Goal: Information Seeking & Learning: Learn about a topic

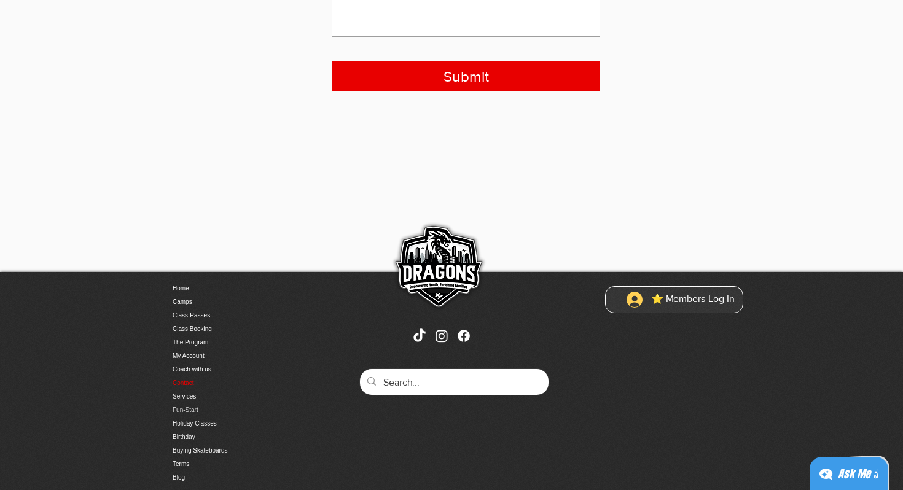
scroll to position [492, 0]
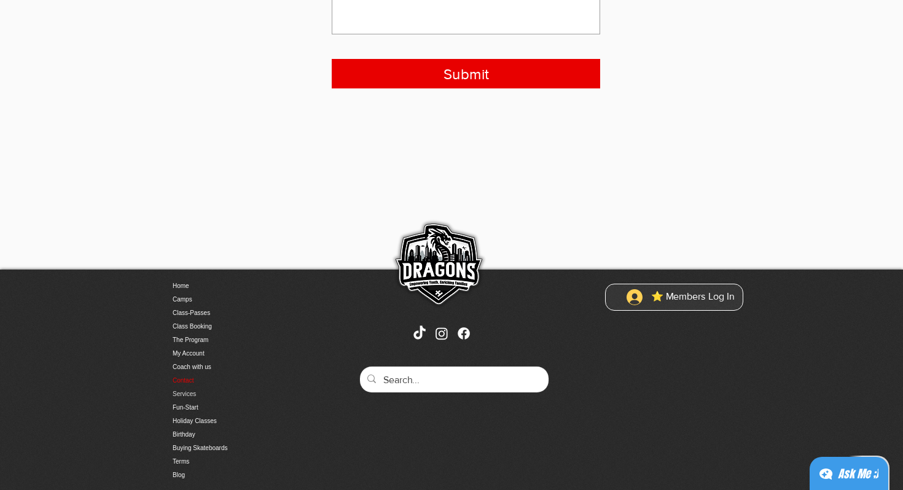
click at [186, 390] on link "Services" at bounding box center [237, 395] width 129 height 14
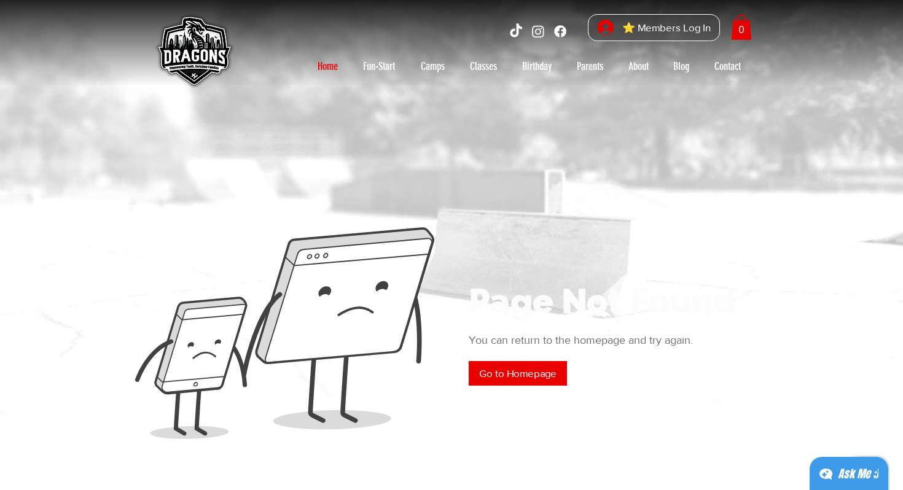
click at [333, 65] on p "Home" at bounding box center [328, 67] width 33 height 20
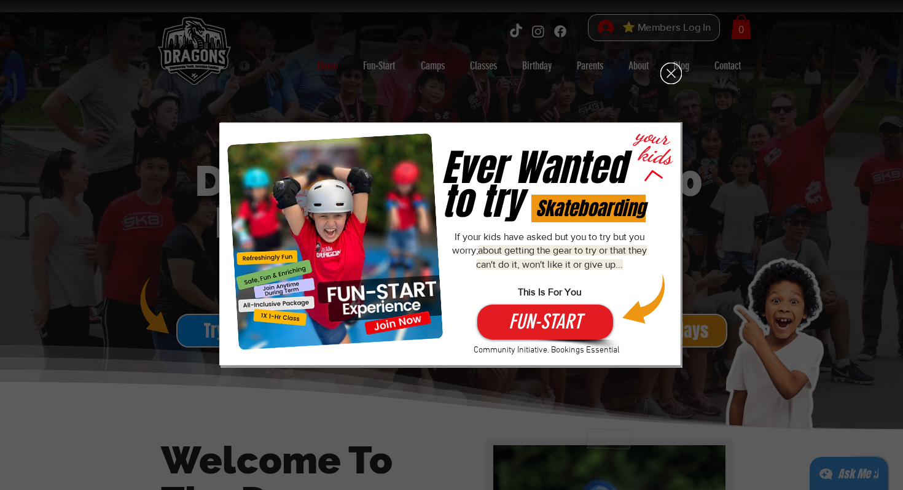
click at [623, 115] on div "Fun-Start-Free" at bounding box center [451, 245] width 903 height 490
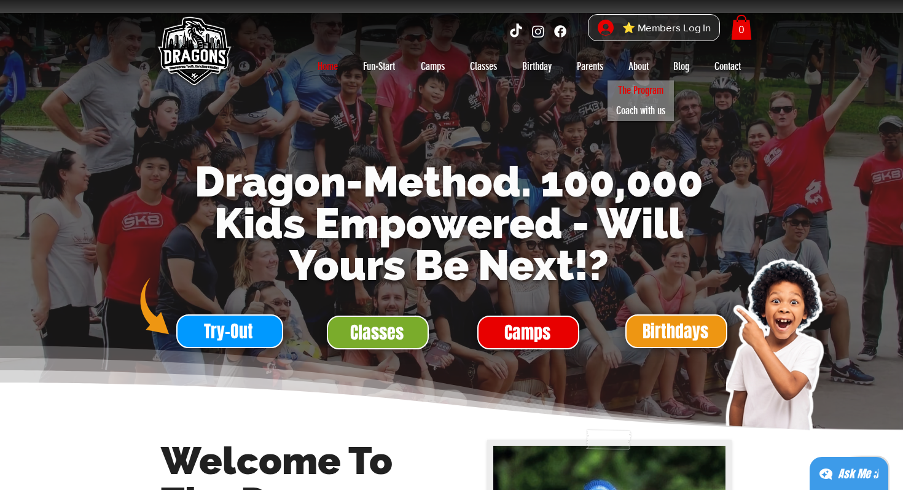
click at [647, 92] on p "The Program" at bounding box center [641, 91] width 57 height 20
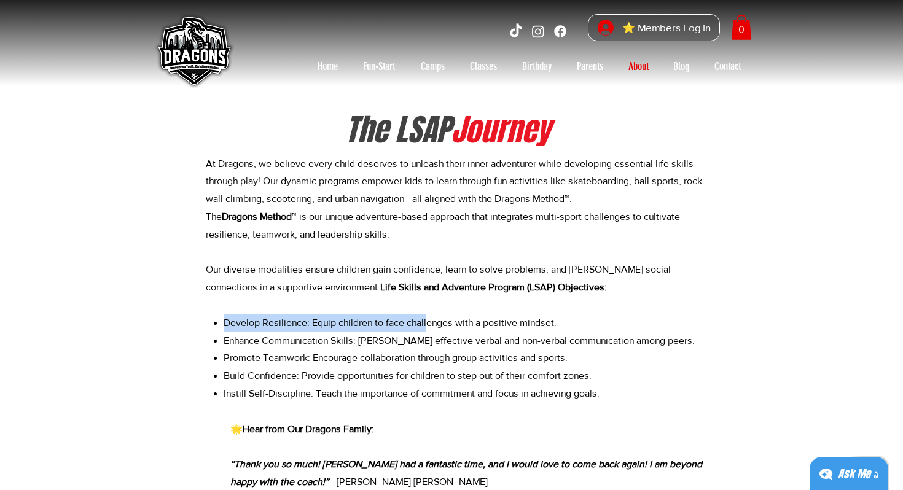
drag, startPoint x: 430, startPoint y: 331, endPoint x: 382, endPoint y: 306, distance: 53.9
click at [382, 307] on p "The Dragons Method ™ is our unique adventure-based approach that integrates mul…" at bounding box center [455, 261] width 498 height 106
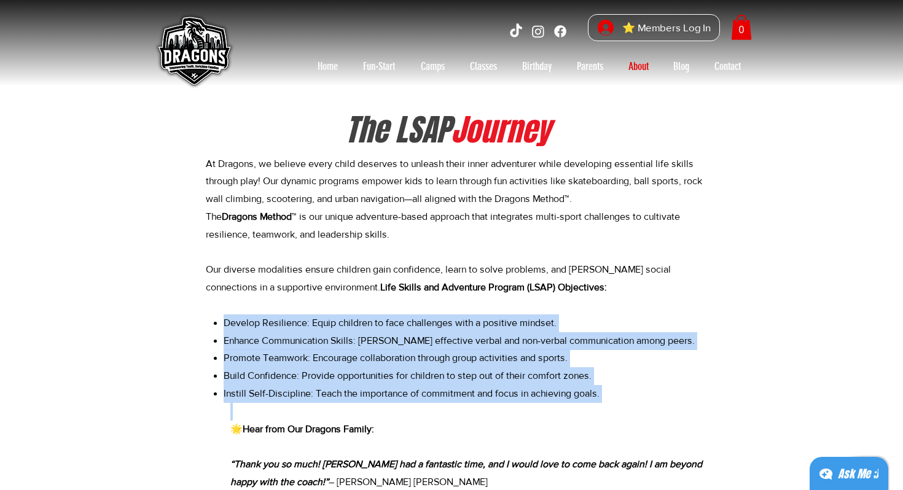
drag, startPoint x: 385, startPoint y: 307, endPoint x: 466, endPoint y: 411, distance: 131.8
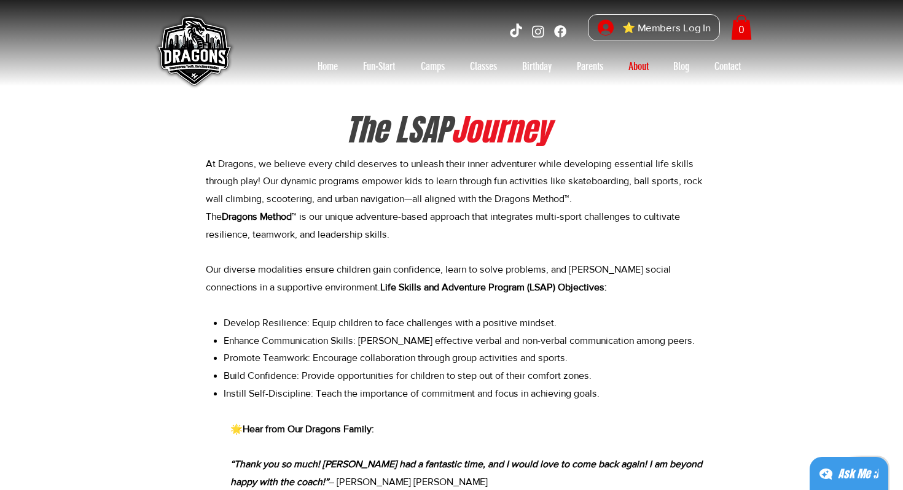
scroll to position [25, 0]
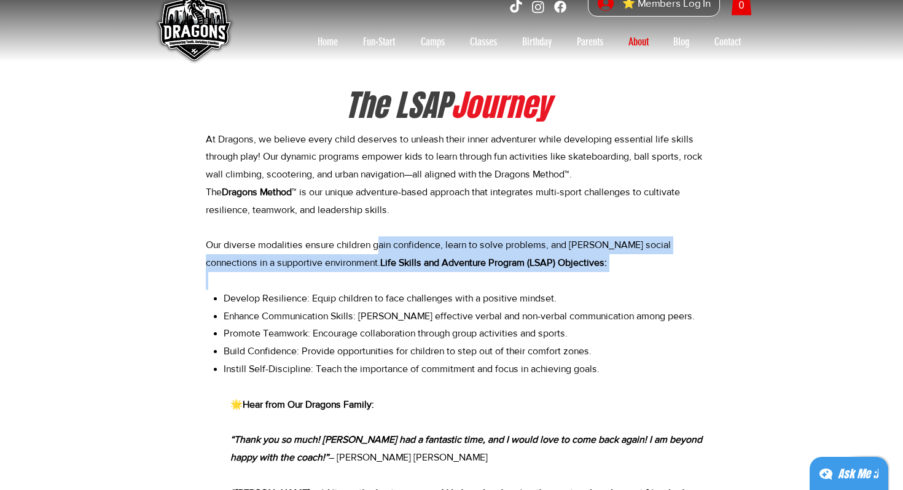
drag, startPoint x: 416, startPoint y: 290, endPoint x: 375, endPoint y: 251, distance: 56.9
click at [375, 251] on span "The Dragons Method ™ is our unique adventure-based approach that integrates mul…" at bounding box center [443, 227] width 474 height 81
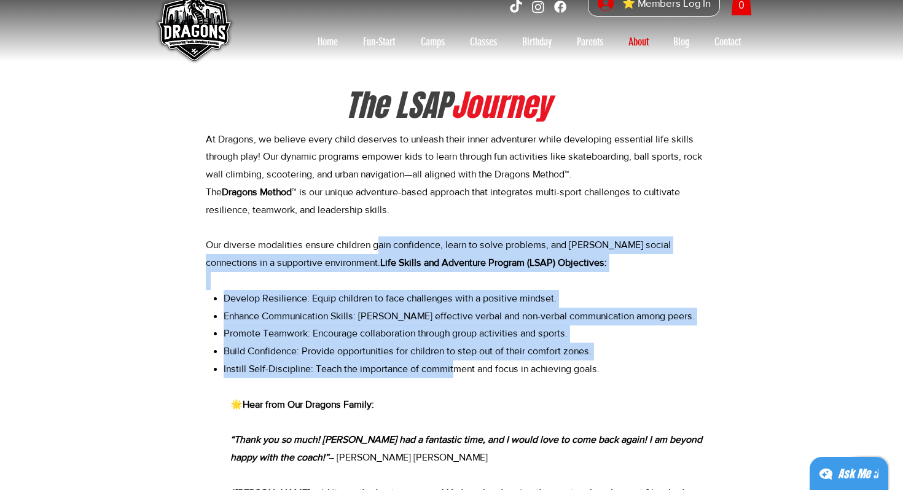
drag, startPoint x: 375, startPoint y: 251, endPoint x: 454, endPoint y: 366, distance: 140.1
click at [454, 366] on span "Instill Self-Discipline: Teach the importance of commitment and focus in achiev…" at bounding box center [412, 369] width 376 height 10
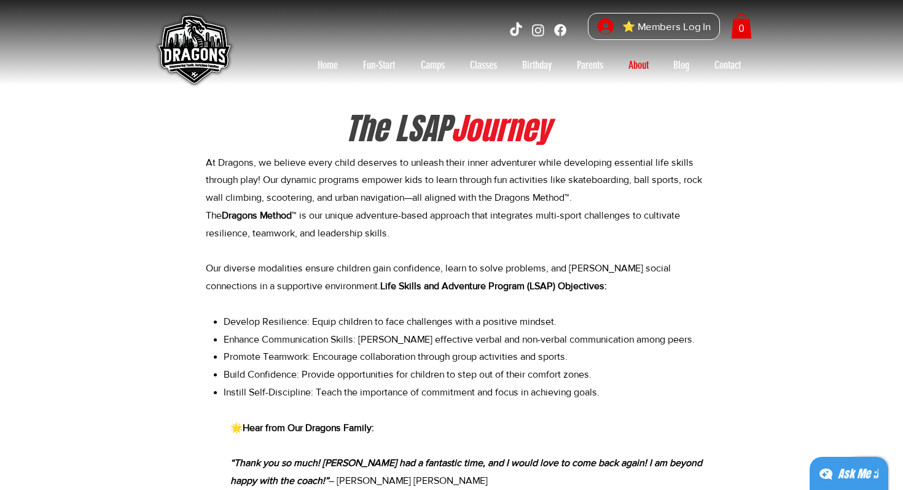
scroll to position [0, 0]
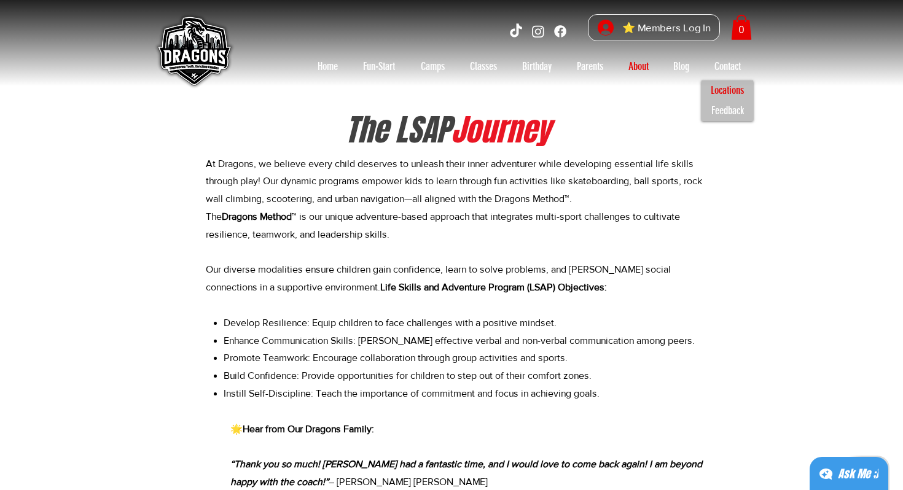
click at [728, 94] on p "Locations" at bounding box center [728, 91] width 44 height 20
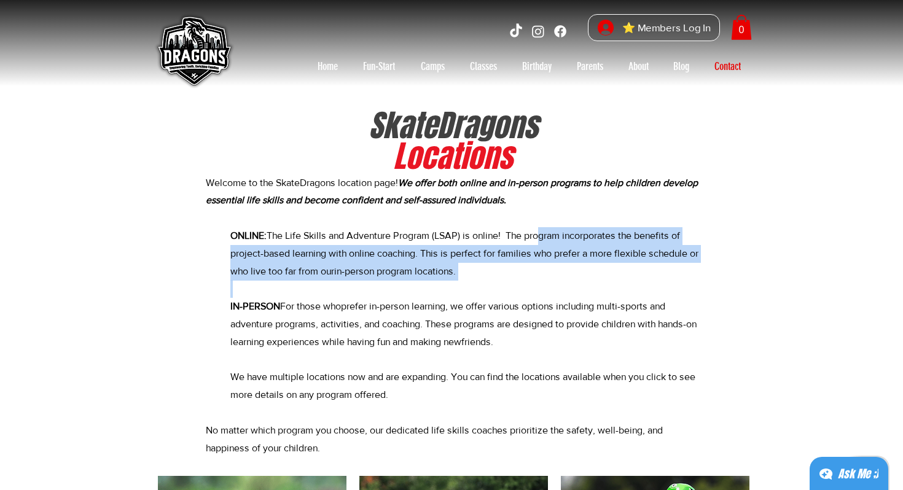
drag, startPoint x: 539, startPoint y: 238, endPoint x: 549, endPoint y: 282, distance: 45.5
click at [549, 282] on p "ONLINE: The Life Skills and Adventure Program (LSAP) is online! The program inc…" at bounding box center [466, 262] width 473 height 71
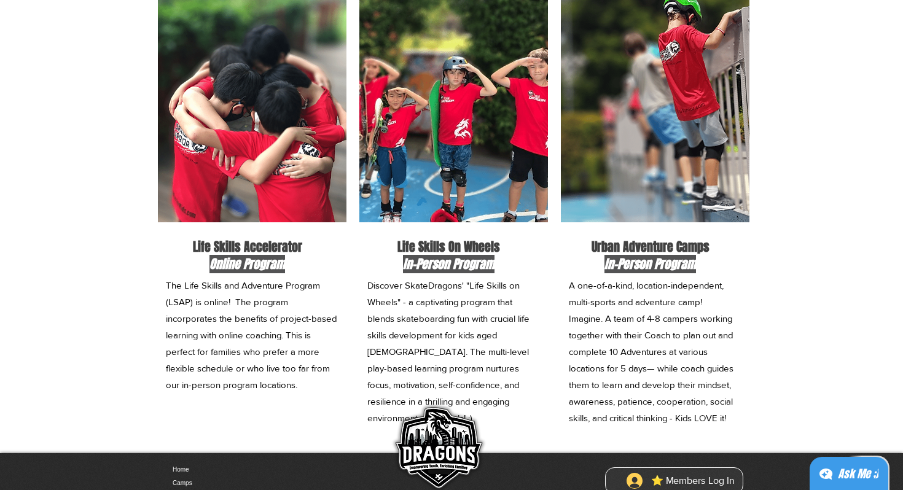
scroll to position [516, 0]
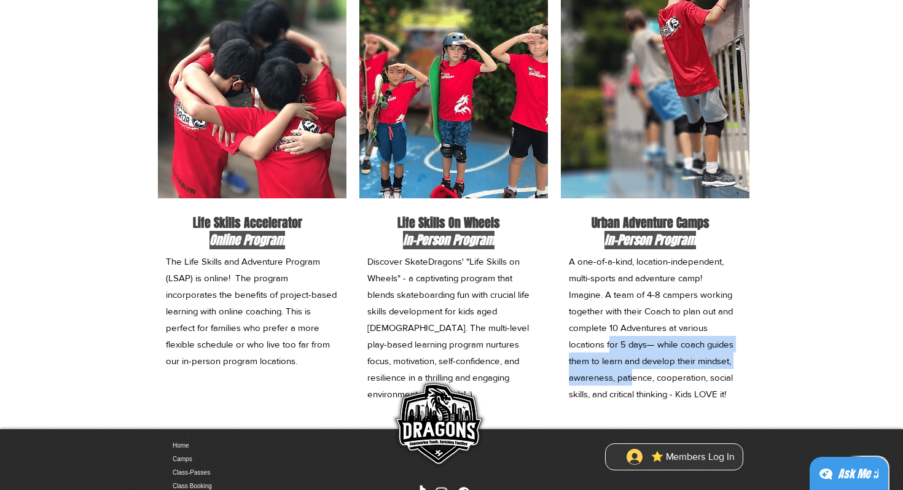
drag, startPoint x: 621, startPoint y: 350, endPoint x: 610, endPoint y: 337, distance: 17.0
click at [610, 337] on p "A one-of-a-kind, location-independent, multi-sports and adventure camp! Imagine…" at bounding box center [654, 327] width 171 height 149
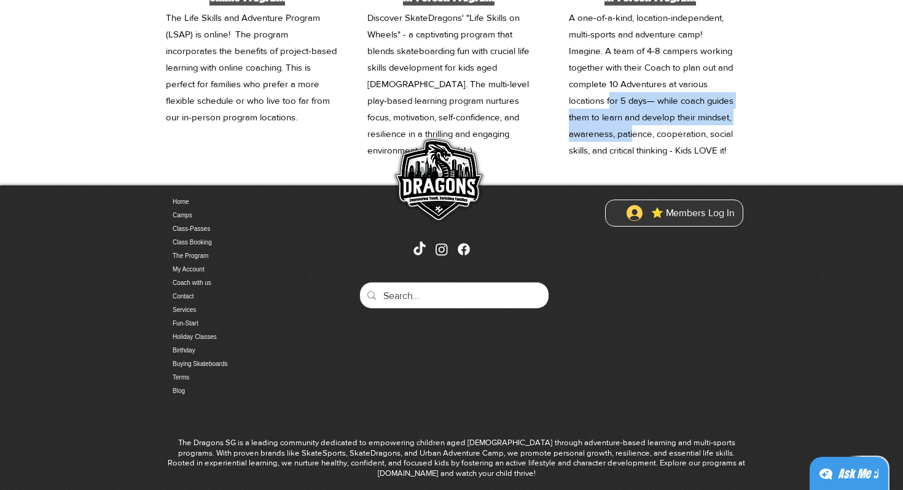
scroll to position [762, 0]
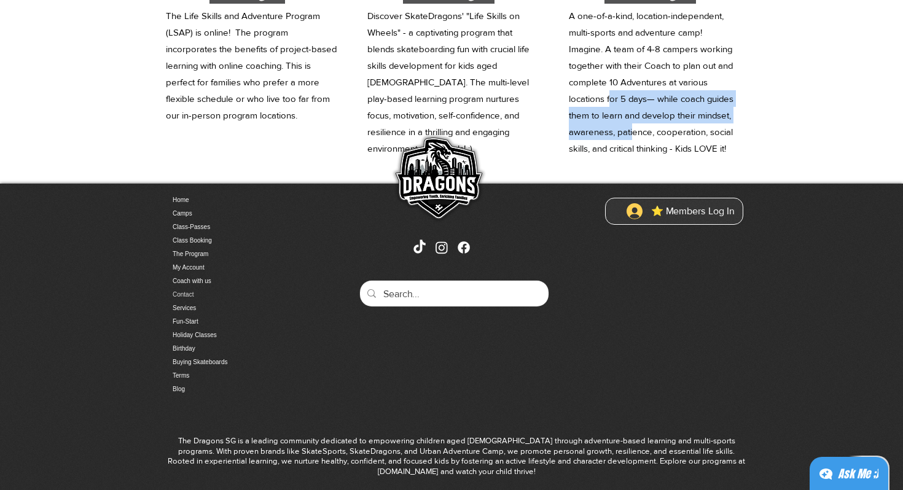
click at [194, 294] on link "Contact" at bounding box center [237, 295] width 129 height 14
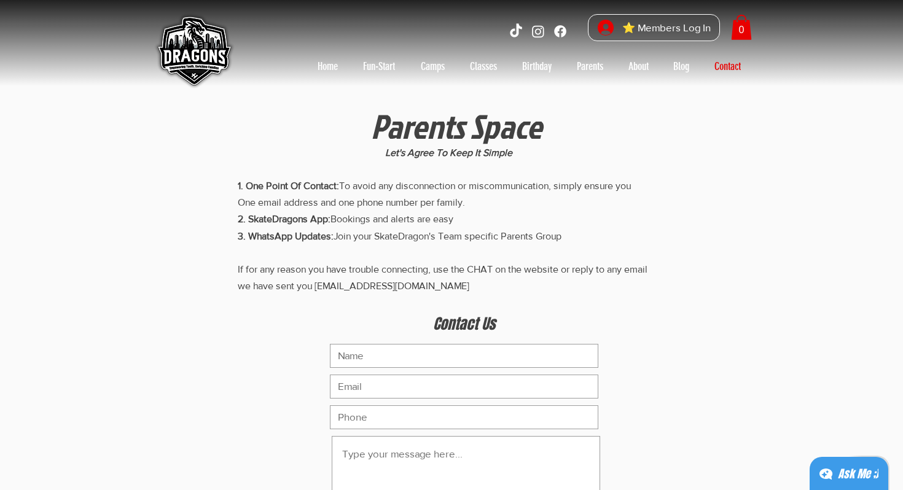
click at [157, 254] on div "main content" at bounding box center [451, 393] width 903 height 737
drag, startPoint x: 309, startPoint y: 221, endPoint x: 243, endPoint y: 218, distance: 65.2
click at [243, 218] on span "2. SkateDragons App:" at bounding box center [284, 219] width 93 height 10
copy span ". SkateDragons"
